Goal: Find specific page/section: Find specific page/section

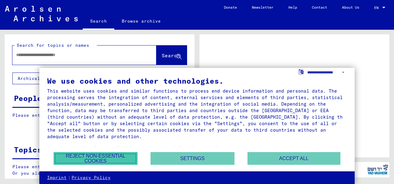
click at [123, 155] on button "Reject non-essential cookies" at bounding box center [96, 158] width 84 height 13
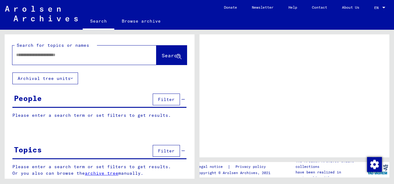
click at [99, 49] on div at bounding box center [76, 55] width 129 height 14
click at [56, 76] on button "Archival tree units" at bounding box center [45, 78] width 66 height 12
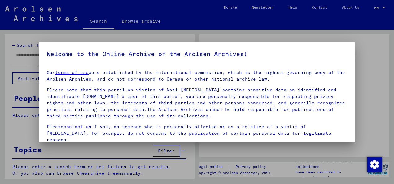
click at [69, 54] on h5 "Welcome to the Online Archive of the Arolsen Archives!" at bounding box center [197, 54] width 300 height 10
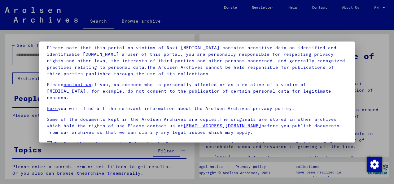
scroll to position [49, 0]
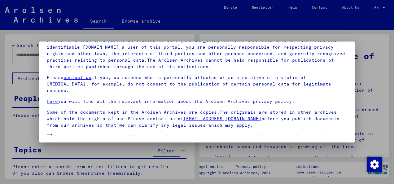
click at [49, 134] on span at bounding box center [49, 136] width 5 height 5
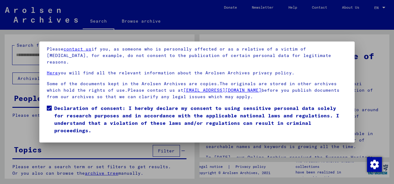
scroll to position [35, 0]
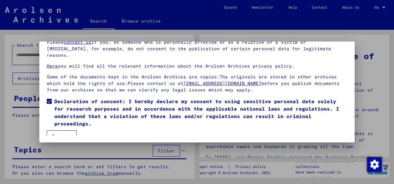
click at [66, 130] on button "I agree" at bounding box center [62, 136] width 30 height 12
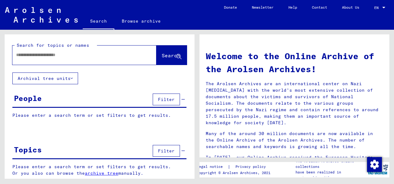
click at [71, 53] on input "text" at bounding box center [77, 55] width 122 height 7
paste input "**********"
type input "**********"
click at [162, 55] on span "Search" at bounding box center [171, 55] width 19 height 6
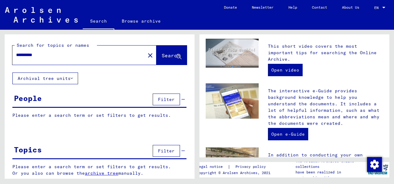
scroll to position [152, 0]
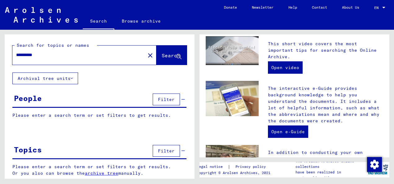
click at [145, 20] on link "Browse archive" at bounding box center [141, 21] width 54 height 15
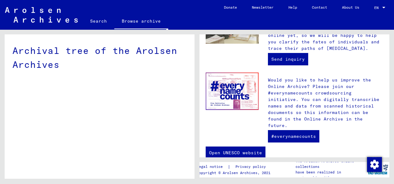
scroll to position [289, 0]
